Goal: Communication & Community: Answer question/provide support

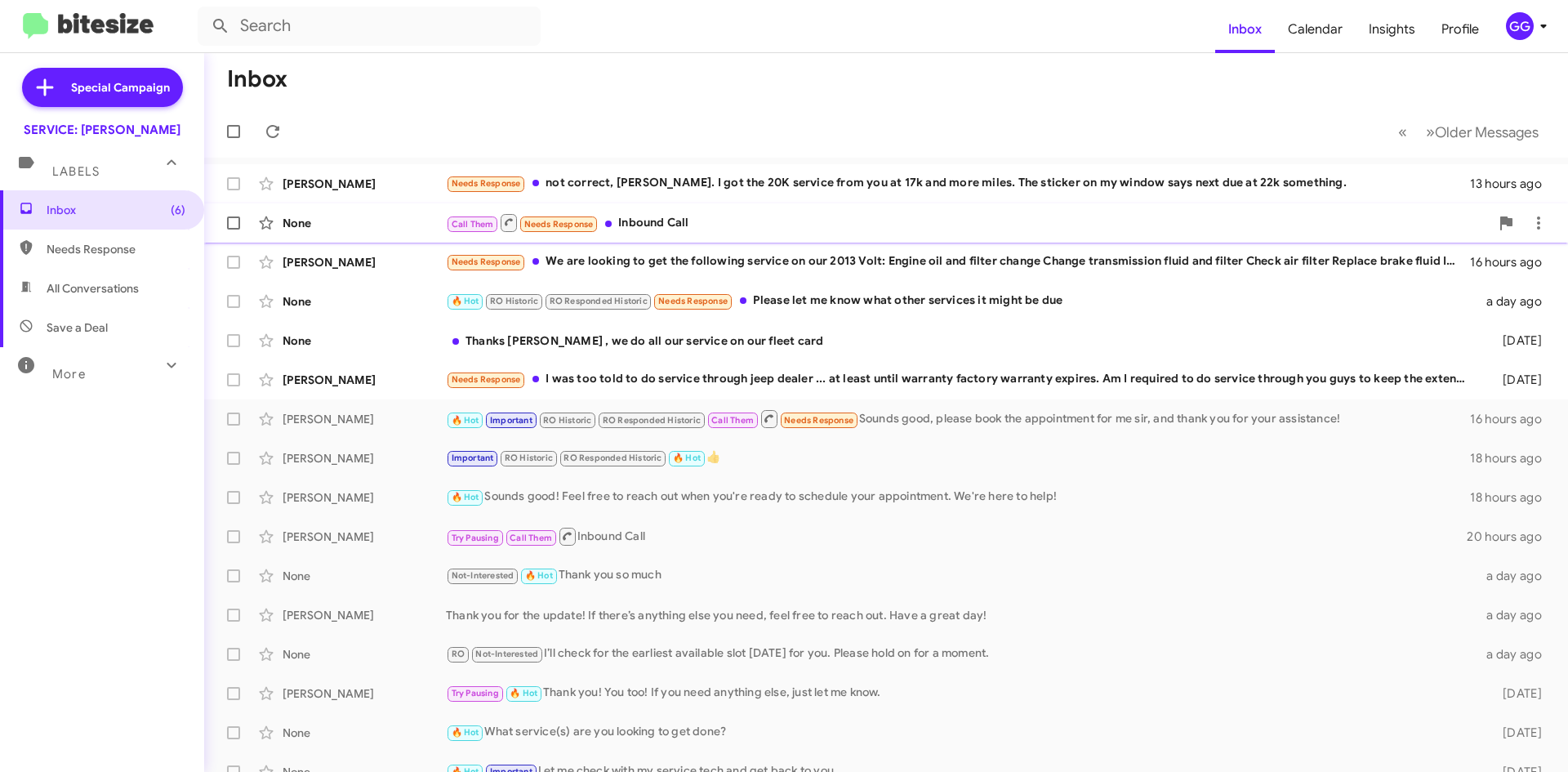
click at [821, 217] on div "Call Them Needs Response Inbound Call" at bounding box center [967, 223] width 1043 height 21
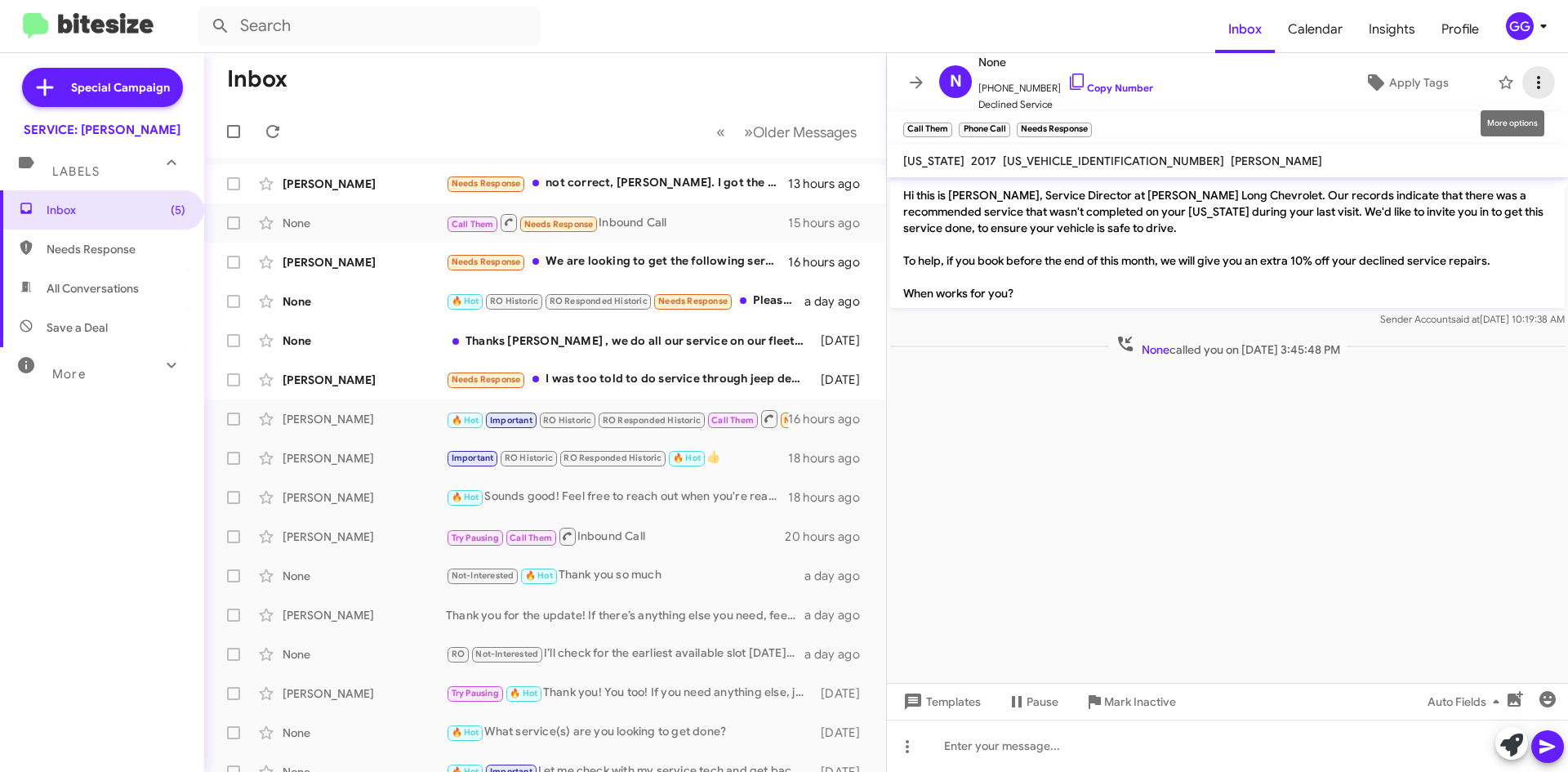
click at [1537, 79] on icon at bounding box center [1538, 83] width 3 height 13
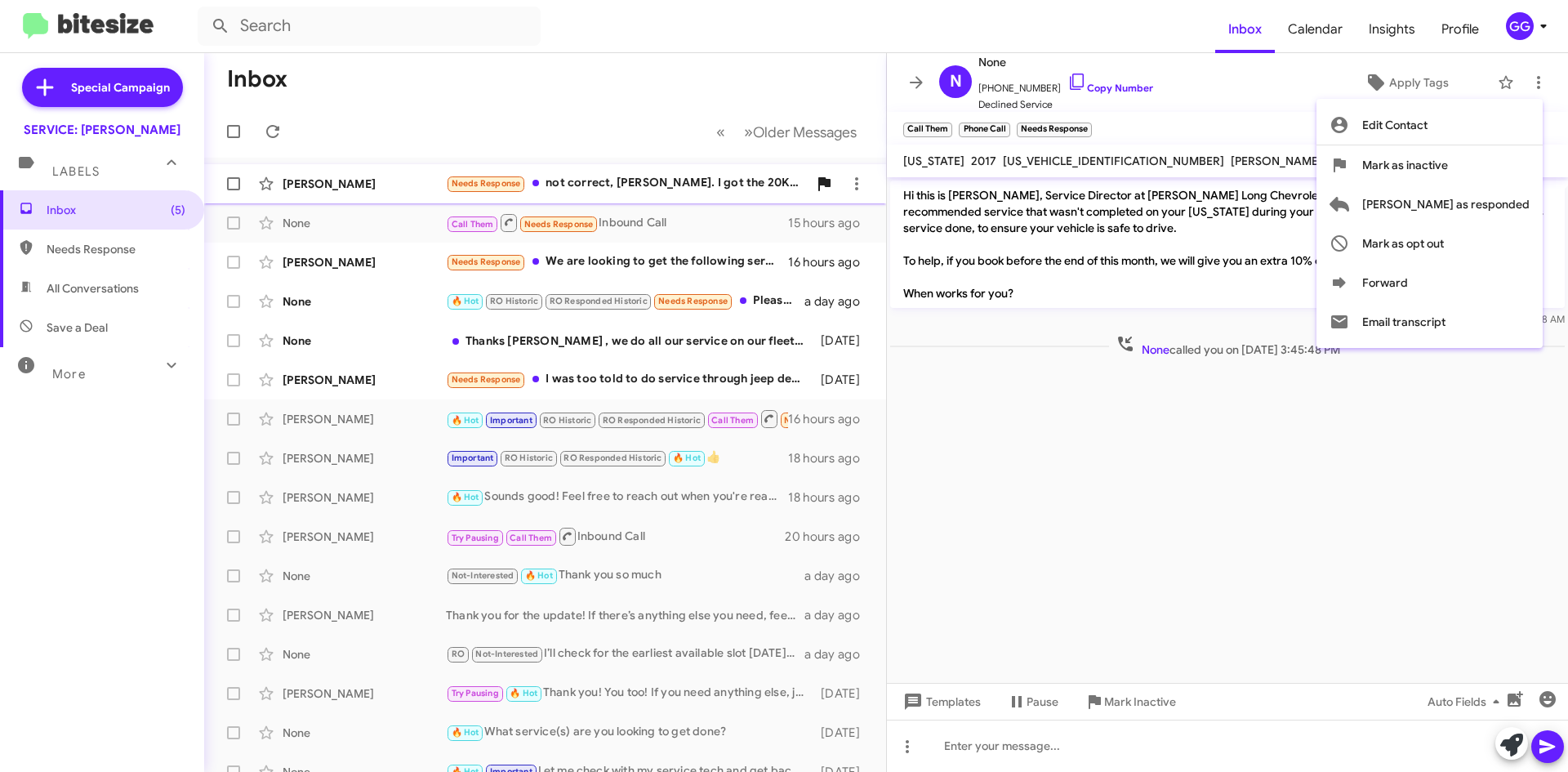
click at [1492, 201] on span "[PERSON_NAME] as responded" at bounding box center [1446, 203] width 167 height 39
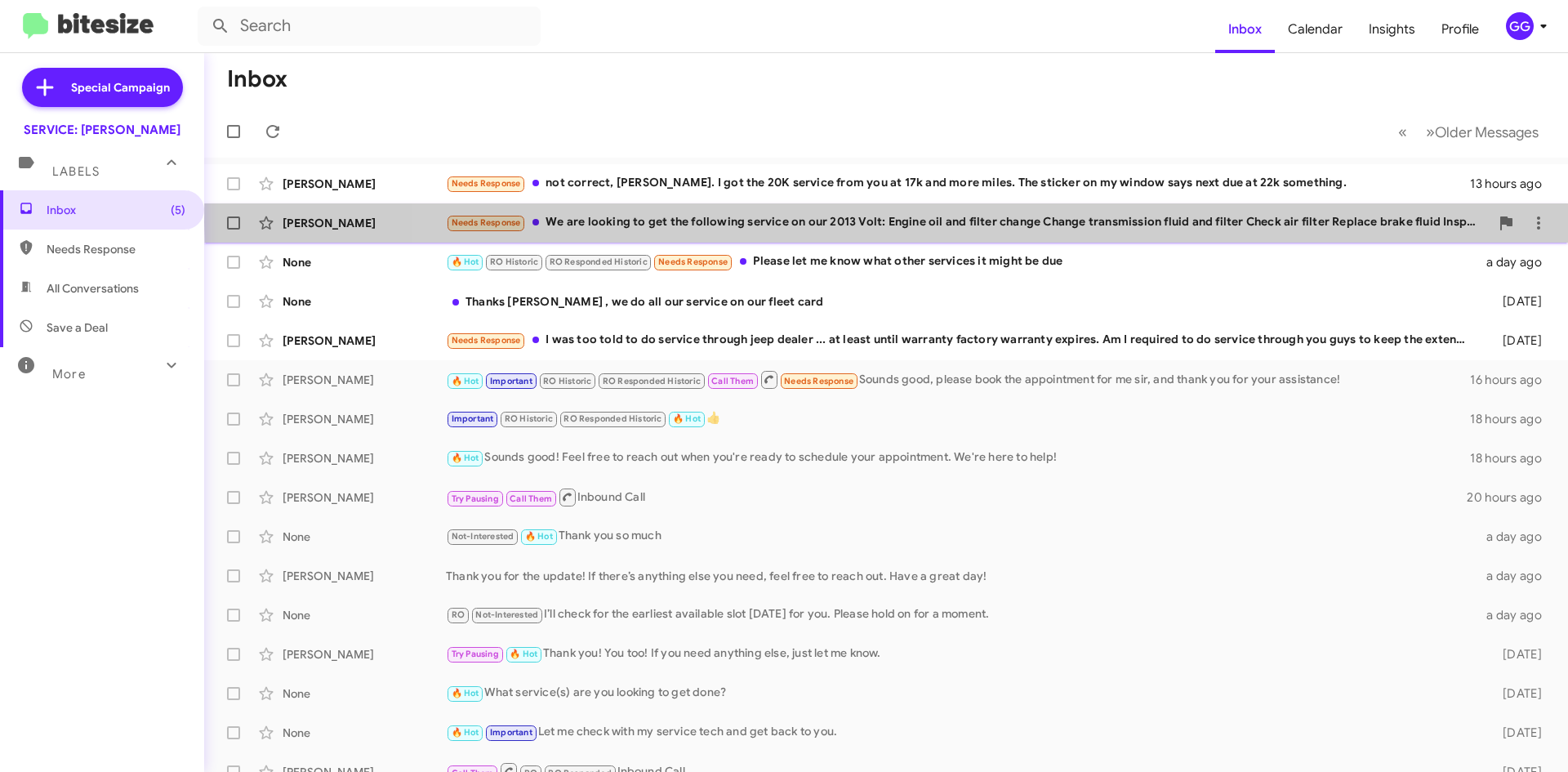
click at [978, 222] on div "Needs Response We are looking to get the following service on our 2013 Volt: En…" at bounding box center [967, 223] width 1043 height 19
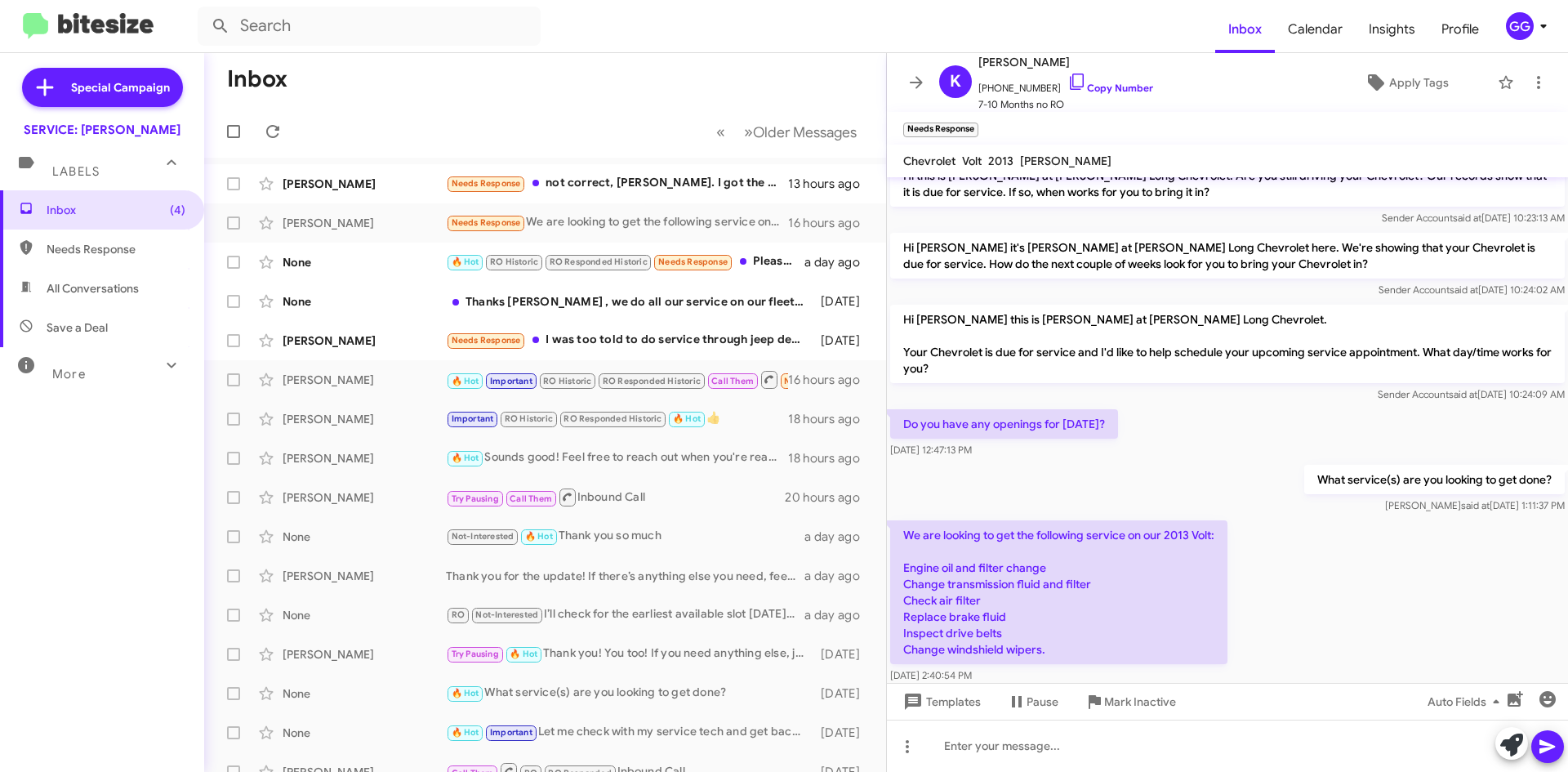
scroll to position [157, 0]
